Goal: Information Seeking & Learning: Learn about a topic

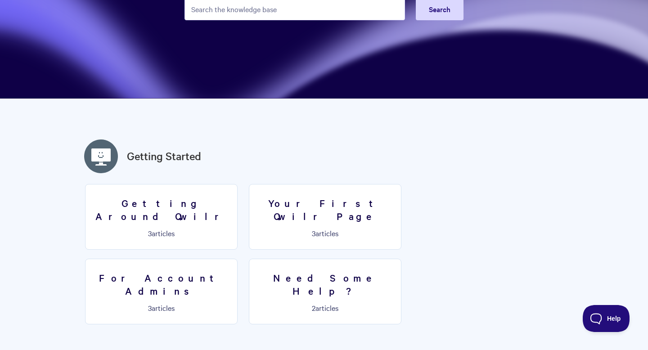
scroll to position [126, 0]
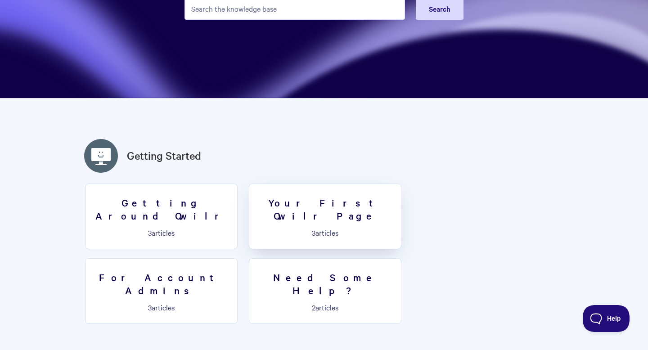
click at [322, 228] on p "3 articles" at bounding box center [325, 232] width 141 height 8
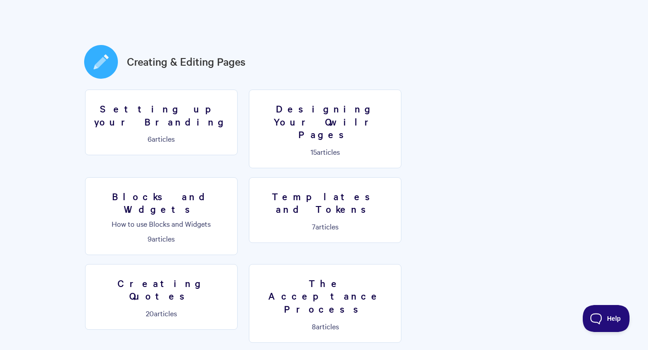
scroll to position [468, 0]
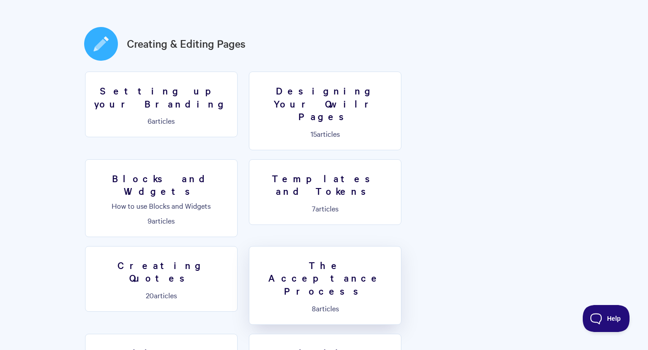
click at [395, 304] on p "8 articles" at bounding box center [325, 308] width 141 height 8
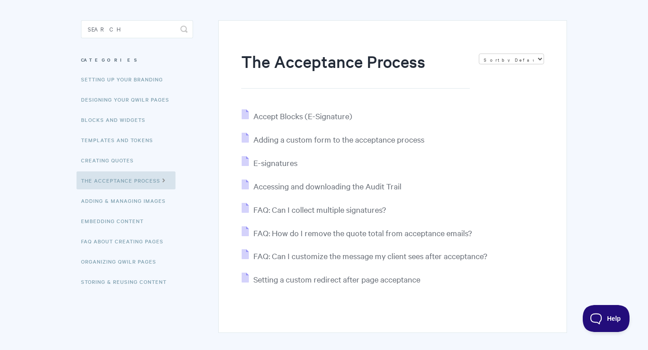
scroll to position [72, 0]
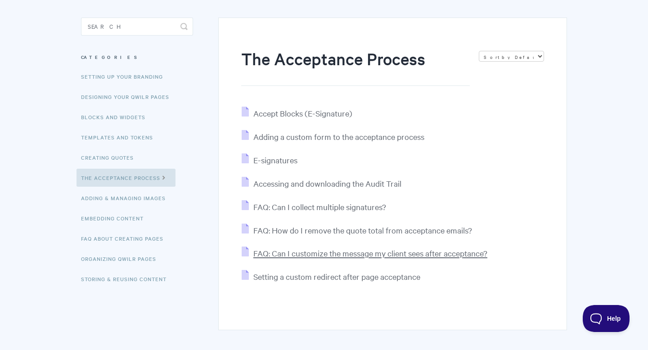
click at [429, 254] on span "FAQ: Can I customize the message my client sees after acceptance?" at bounding box center [370, 253] width 234 height 10
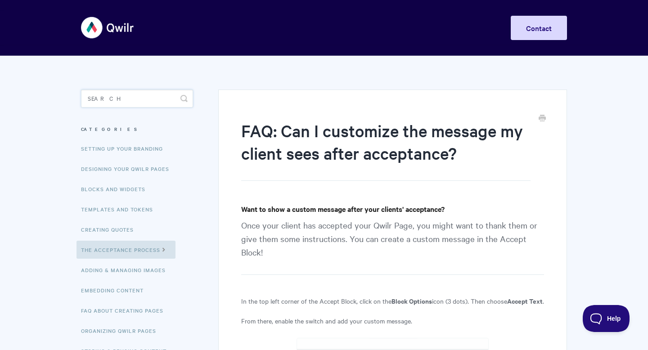
click at [125, 103] on input "Search" at bounding box center [137, 98] width 112 height 18
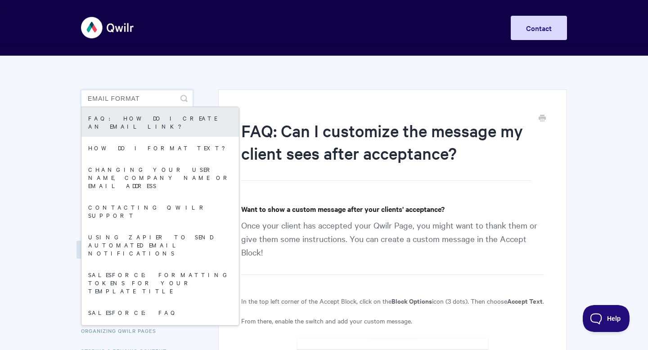
type input "email format"
click at [119, 118] on link "FAQ: How do I create an email link?" at bounding box center [159, 122] width 157 height 30
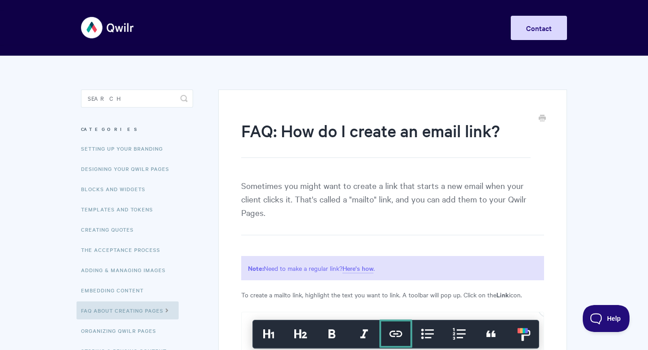
click at [292, 231] on article "FAQ: How do I create an email link? Sometimes you might want to create a link t…" at bounding box center [392, 334] width 303 height 431
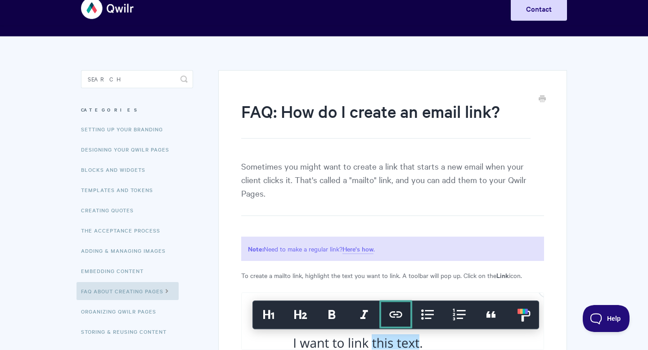
scroll to position [18, 0]
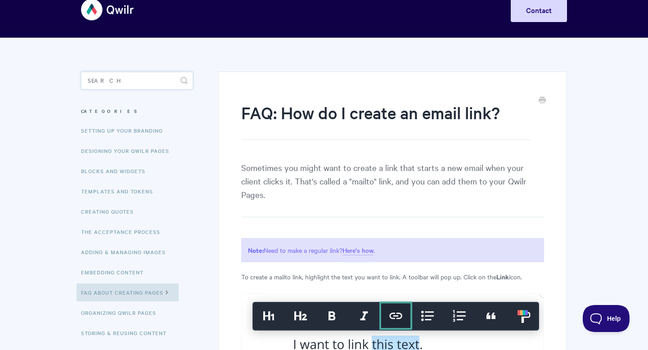
click at [126, 81] on input "Search" at bounding box center [137, 80] width 112 height 18
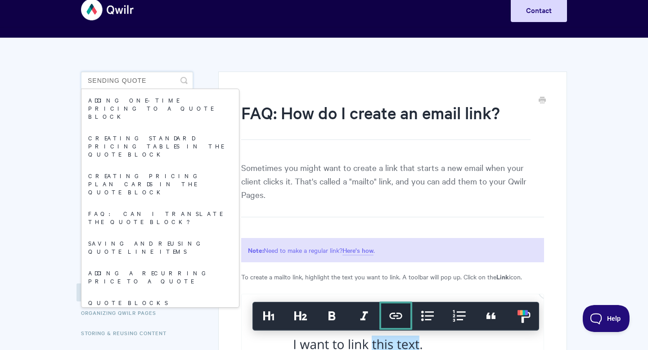
type input "sending quote"
click at [123, 313] on link "Sharing your Qwilr Pages" at bounding box center [159, 328] width 157 height 30
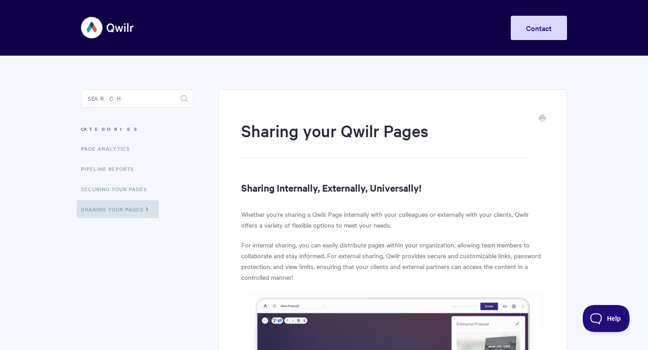
click at [307, 242] on p "For internal sharing, you can easily distribute pages within your organization,…" at bounding box center [392, 260] width 303 height 43
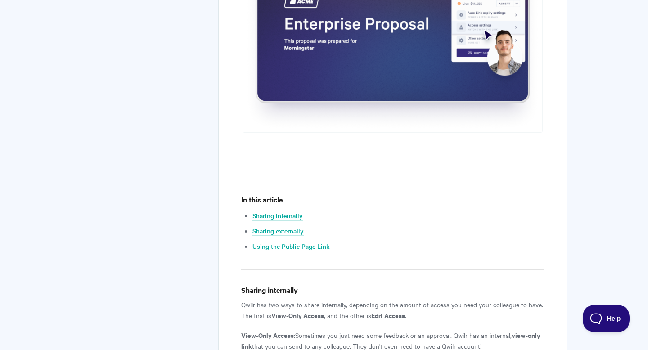
scroll to position [396, 0]
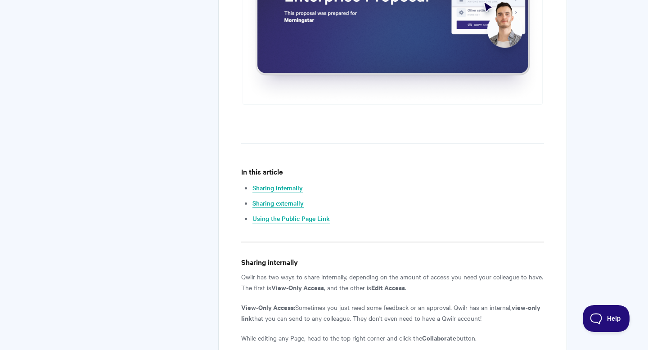
click at [298, 202] on link "Sharing externally" at bounding box center [277, 203] width 51 height 10
